Goal: Task Accomplishment & Management: Complete application form

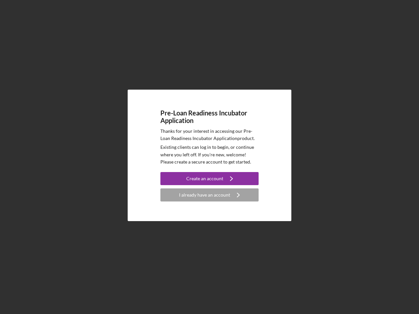
click at [210, 157] on p "Existing clients can log in to begin, or continue where you left off. If you're…" at bounding box center [209, 155] width 98 height 22
click at [210, 179] on div "Create an account" at bounding box center [204, 178] width 37 height 13
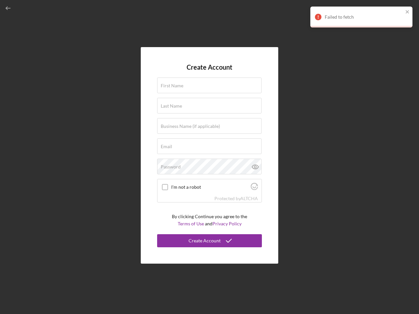
click at [210, 195] on div "Protected by [PERSON_NAME]" at bounding box center [209, 198] width 104 height 7
